Goal: Task Accomplishment & Management: Complete application form

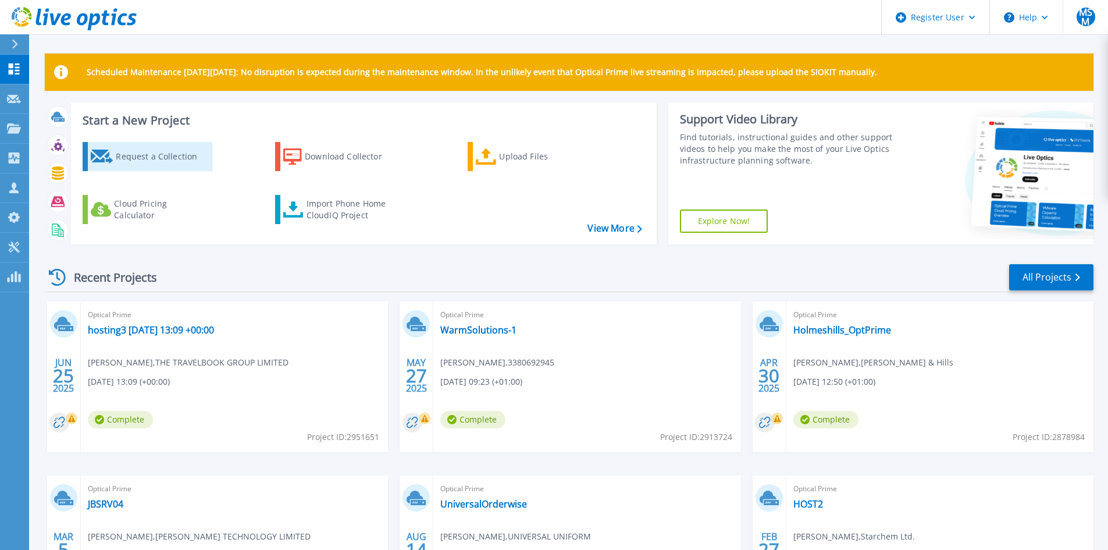
click at [112, 152] on icon at bounding box center [102, 156] width 23 height 14
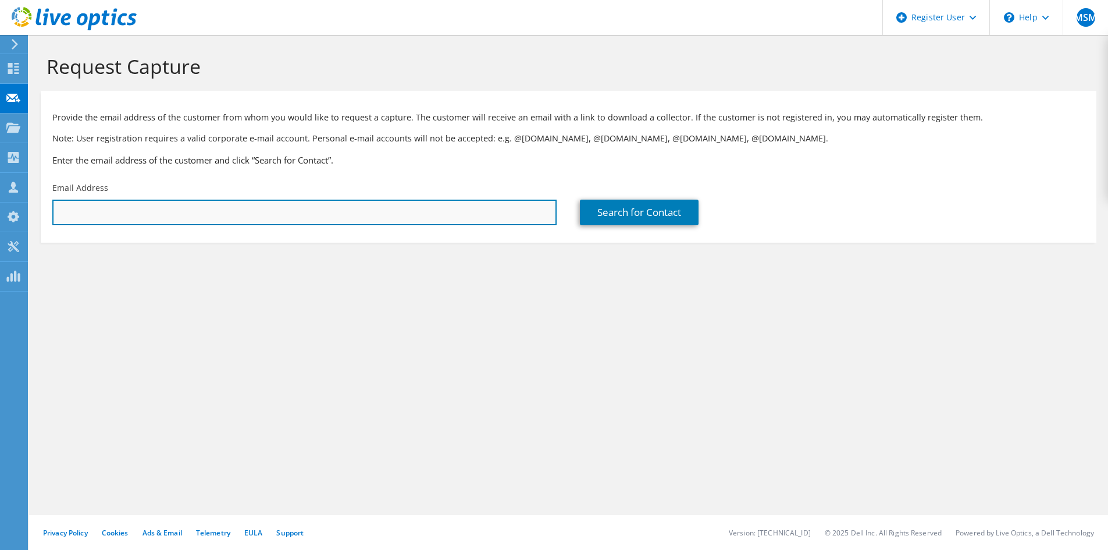
click at [400, 204] on input "text" at bounding box center [304, 212] width 504 height 26
paste input "[PERSON_NAME][EMAIL_ADDRESS][PERSON_NAME][DOMAIN_NAME]"
type input "[PERSON_NAME][EMAIL_ADDRESS][PERSON_NAME][DOMAIN_NAME]"
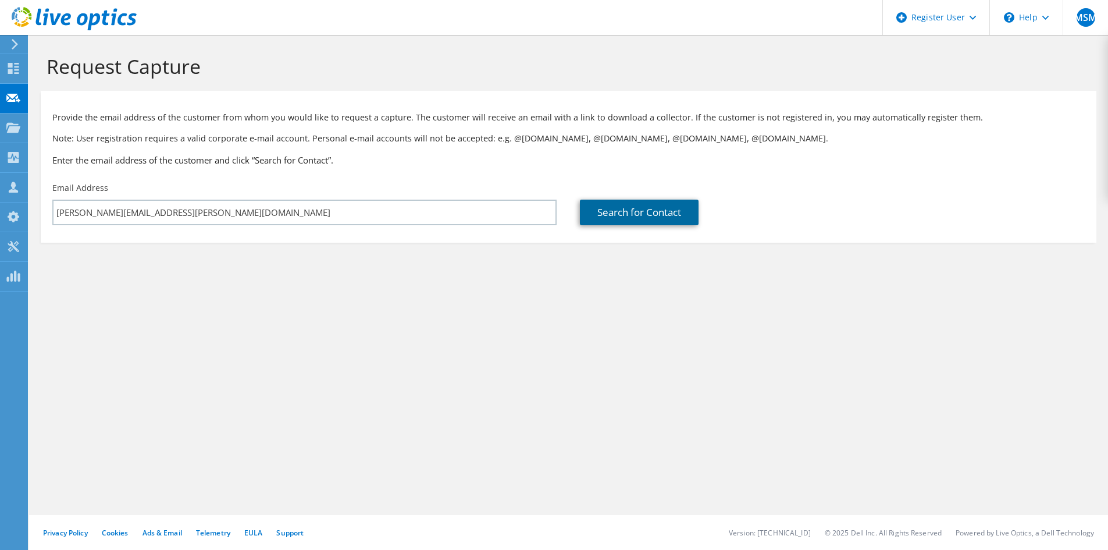
click at [671, 213] on link "Search for Contact" at bounding box center [639, 212] width 119 height 26
type input "MISWA Chemicals Ltd"
type input "[PERSON_NAME]"
type input "[GEOGRAPHIC_DATA]"
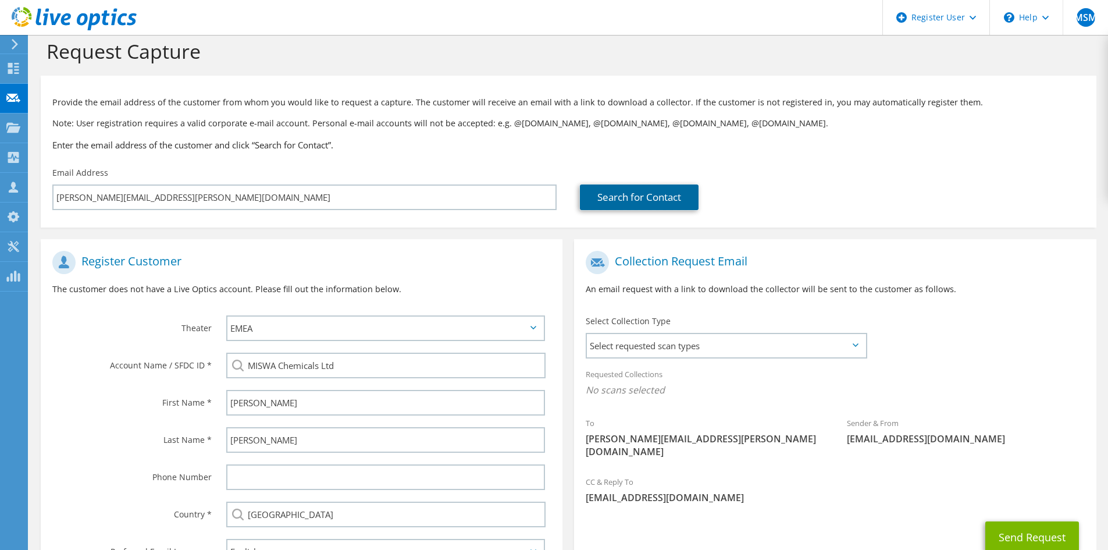
scroll to position [111, 0]
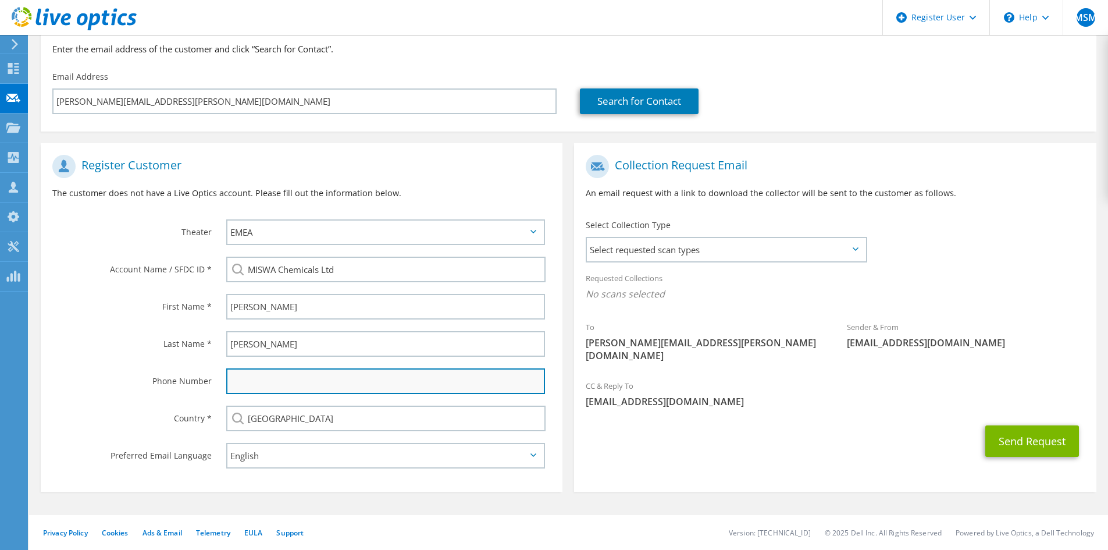
click at [263, 381] on input "text" at bounding box center [385, 381] width 319 height 26
click at [254, 378] on input "text" at bounding box center [385, 381] width 319 height 26
paste input "1604 701111"
click at [255, 384] on input "1604 701111" at bounding box center [385, 381] width 319 height 26
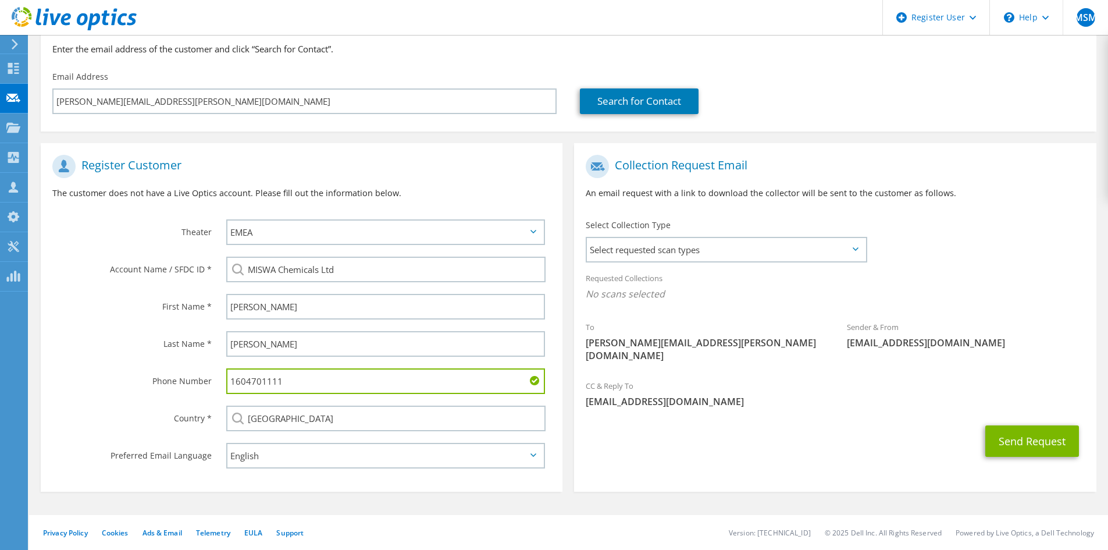
type input "1604701111"
click at [745, 261] on span "Select requested scan types" at bounding box center [726, 249] width 279 height 23
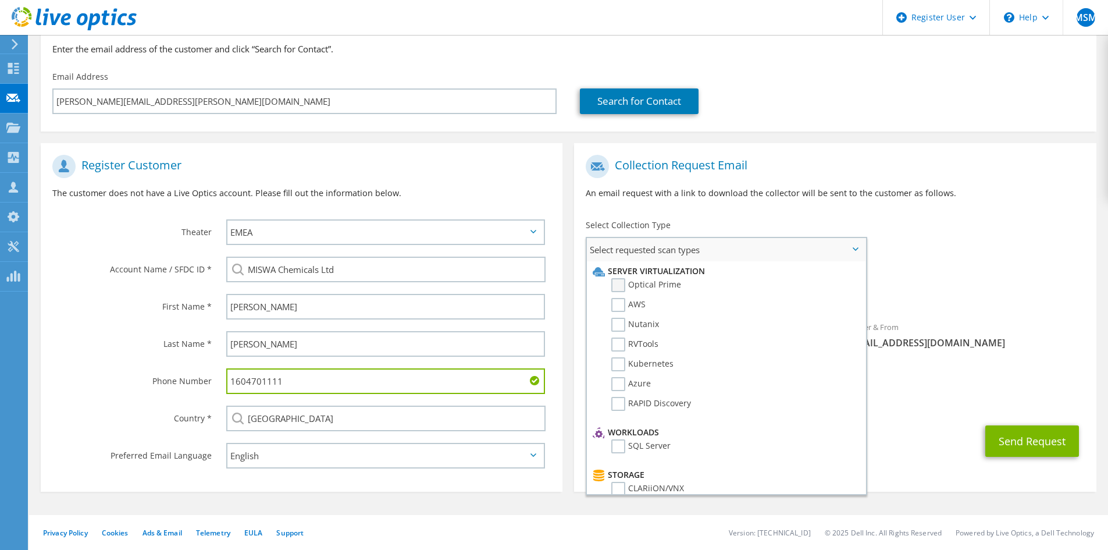
click at [635, 287] on label "Optical Prime" at bounding box center [646, 285] width 70 height 14
click at [0, 0] on input "Optical Prime" at bounding box center [0, 0] width 0 height 0
click at [931, 265] on div "To [PERSON_NAME][EMAIL_ADDRESS][PERSON_NAME][DOMAIN_NAME] Sender & From [EMAIL_…" at bounding box center [835, 263] width 522 height 228
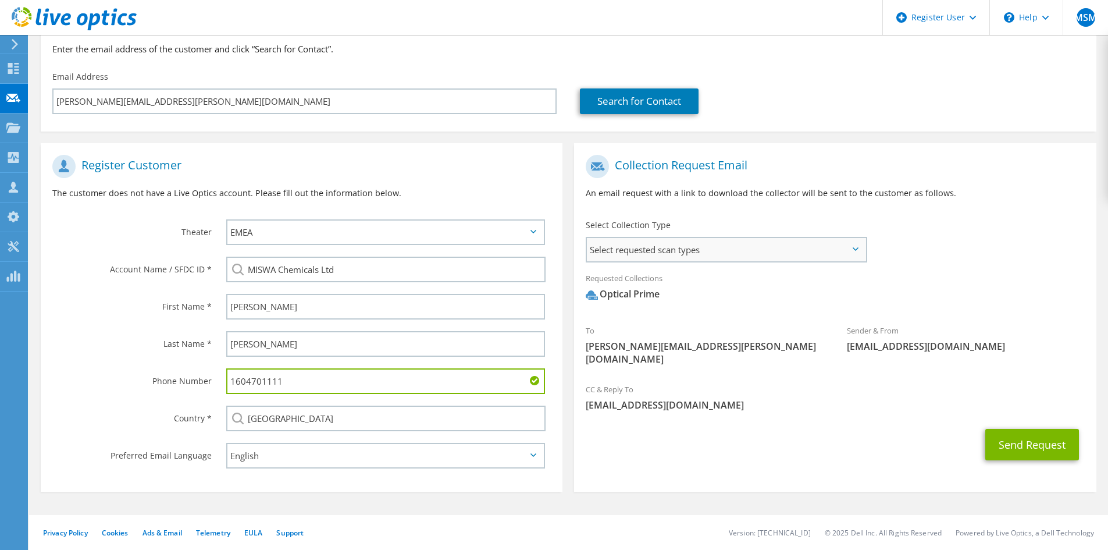
click at [747, 254] on span "Select requested scan types" at bounding box center [726, 249] width 279 height 23
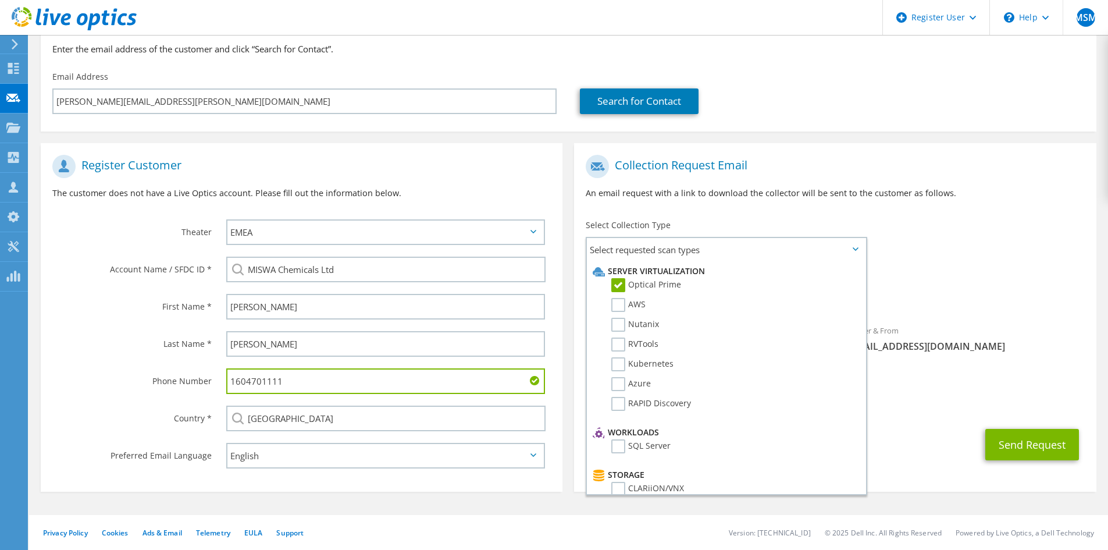
click at [980, 286] on div "Requested Collections No scans selected Optical Prime" at bounding box center [835, 289] width 522 height 47
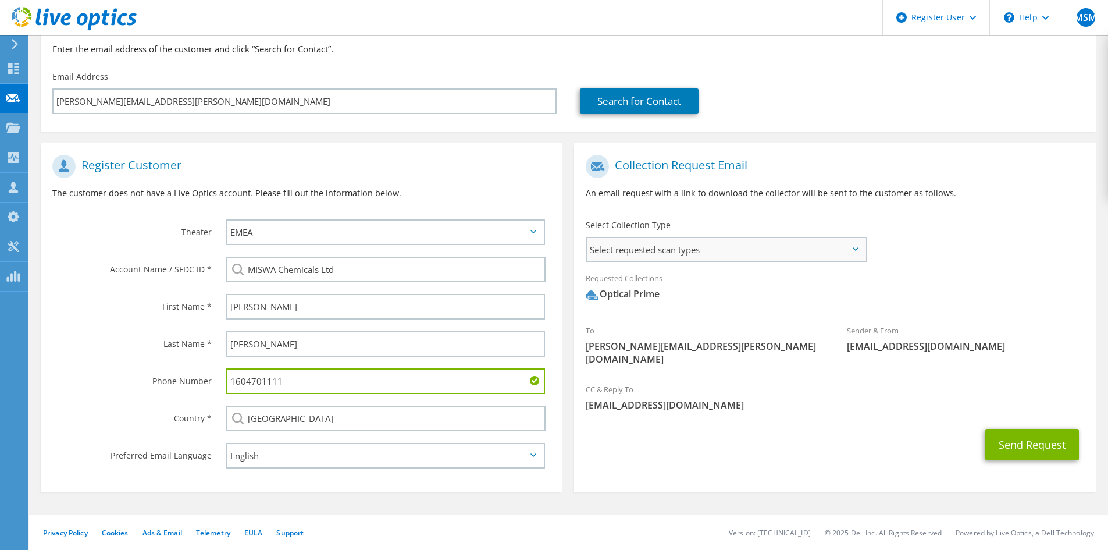
click at [688, 248] on span "Select requested scan types" at bounding box center [726, 249] width 279 height 23
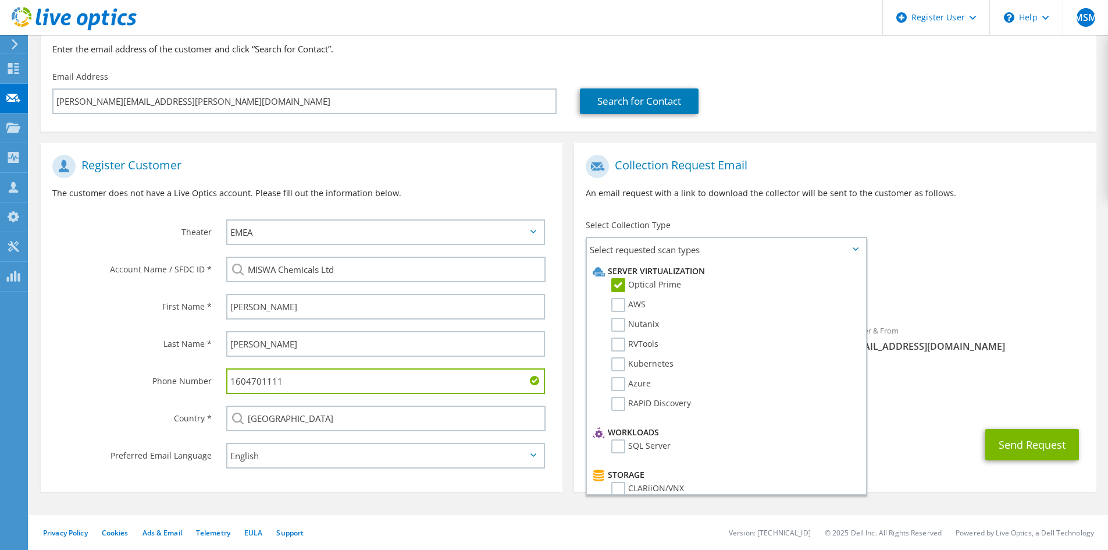
drag, startPoint x: 956, startPoint y: 237, endPoint x: 1060, endPoint y: 502, distance: 285.4
click at [960, 238] on div "To [PERSON_NAME][EMAIL_ADDRESS][PERSON_NAME][DOMAIN_NAME] Sender & From [EMAIL_…" at bounding box center [835, 263] width 522 height 228
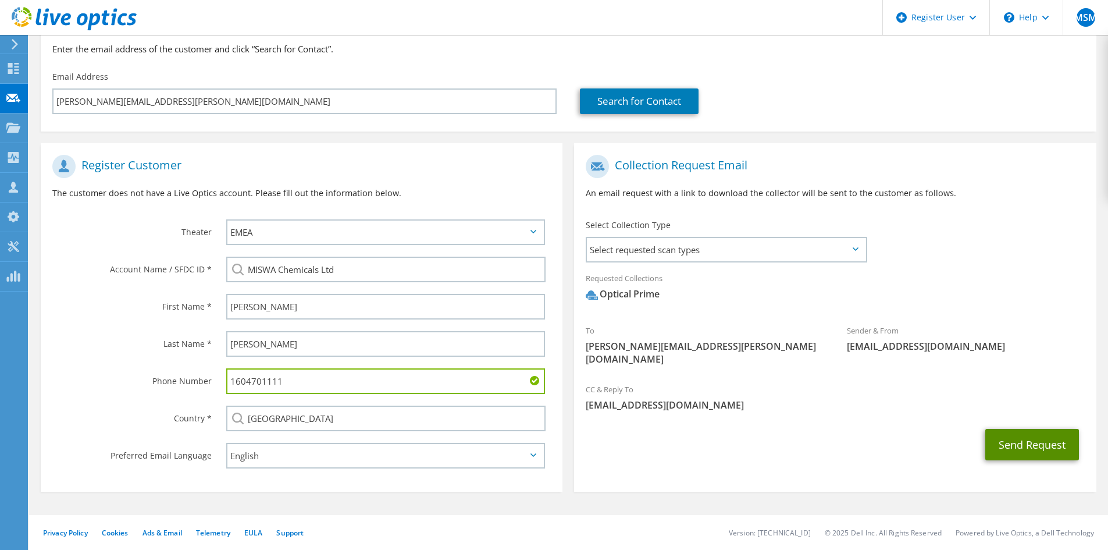
click at [1031, 429] on button "Send Request" at bounding box center [1032, 444] width 94 height 31
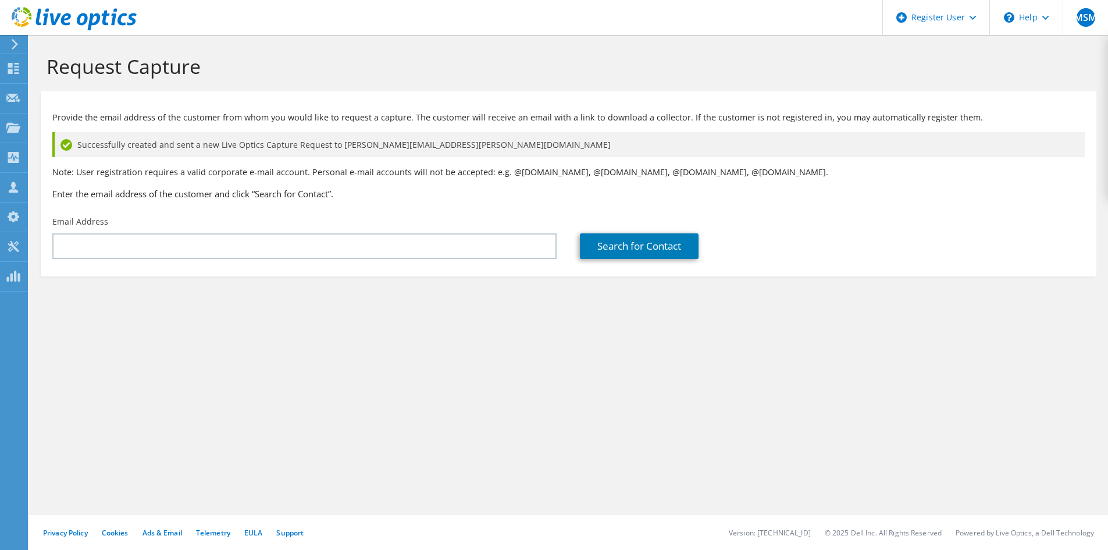
click at [158, 143] on span "Successfully created and sent a new Live Optics Capture Request to Carl.Gough@m…" at bounding box center [343, 144] width 533 height 13
